Goal: Transaction & Acquisition: Purchase product/service

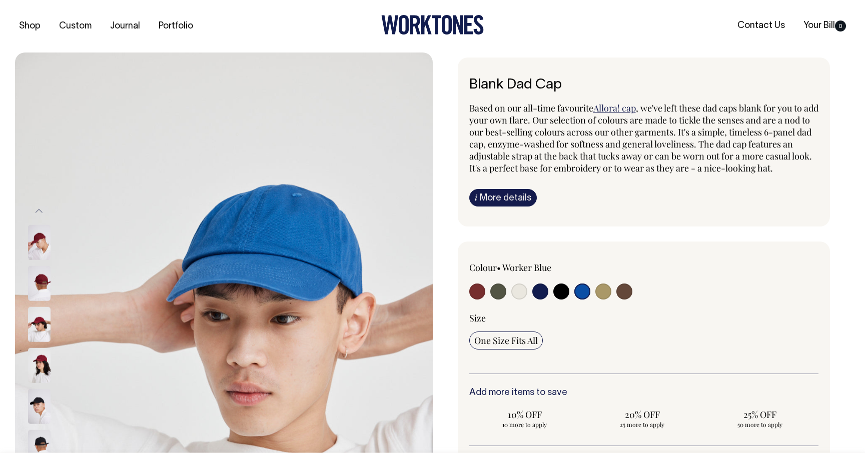
click at [606, 300] on input "radio" at bounding box center [604, 292] width 16 height 16
radio input "true"
select select "Washed Khaki"
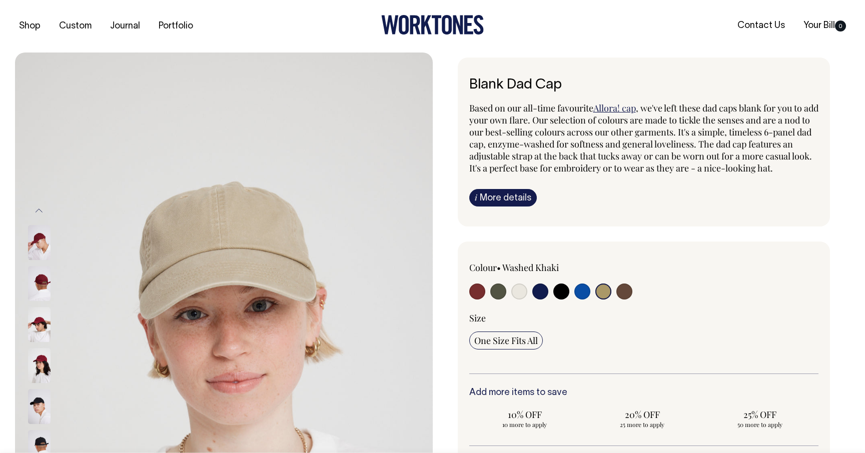
click at [620, 300] on input "radio" at bounding box center [625, 292] width 16 height 16
radio input "true"
select select "Espresso"
click at [494, 300] on input "radio" at bounding box center [499, 292] width 16 height 16
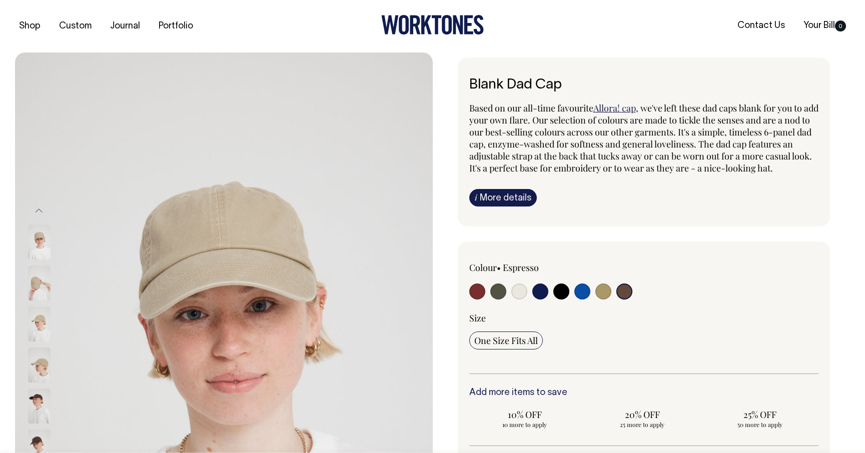
radio input "true"
select select "Olive"
